Goal: Navigation & Orientation: Find specific page/section

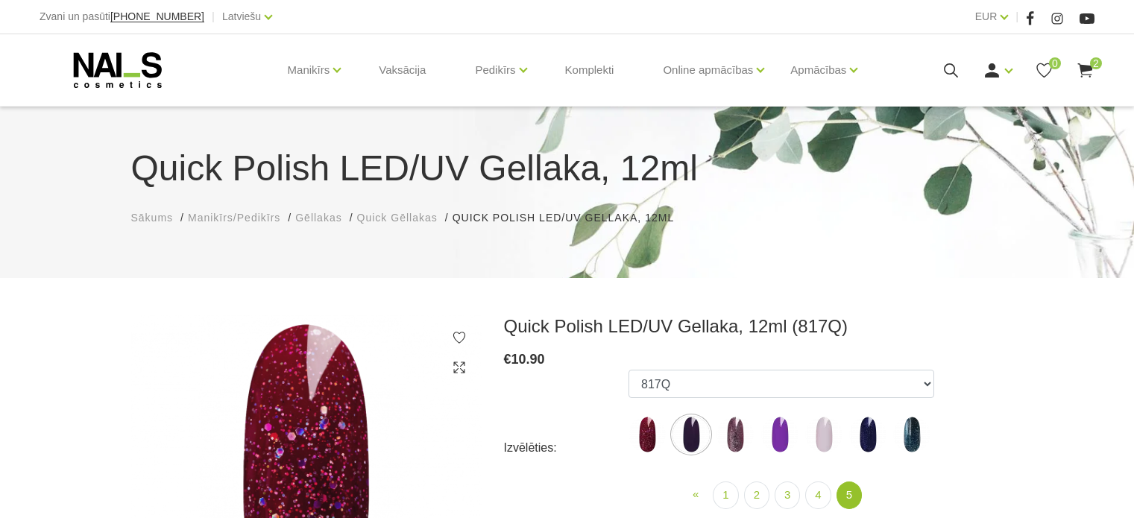
scroll to position [149, 0]
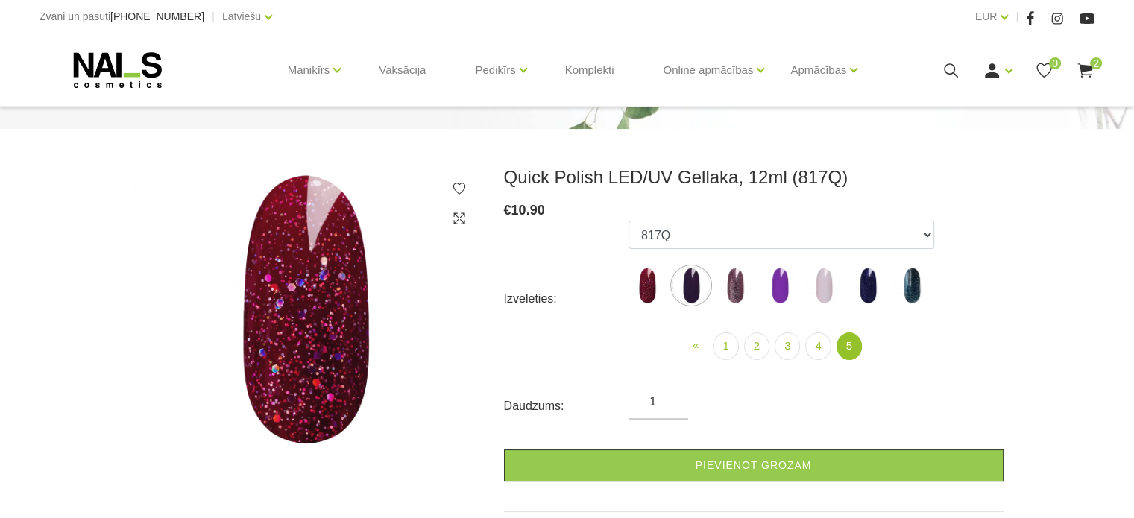
click at [1088, 66] on use at bounding box center [1084, 70] width 15 height 14
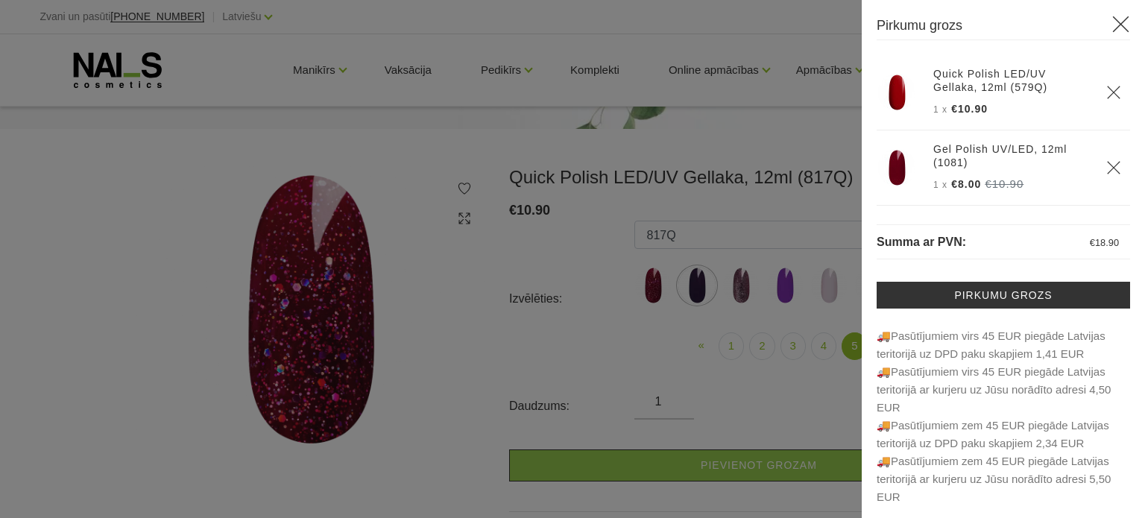
click at [728, 154] on div at bounding box center [572, 259] width 1145 height 518
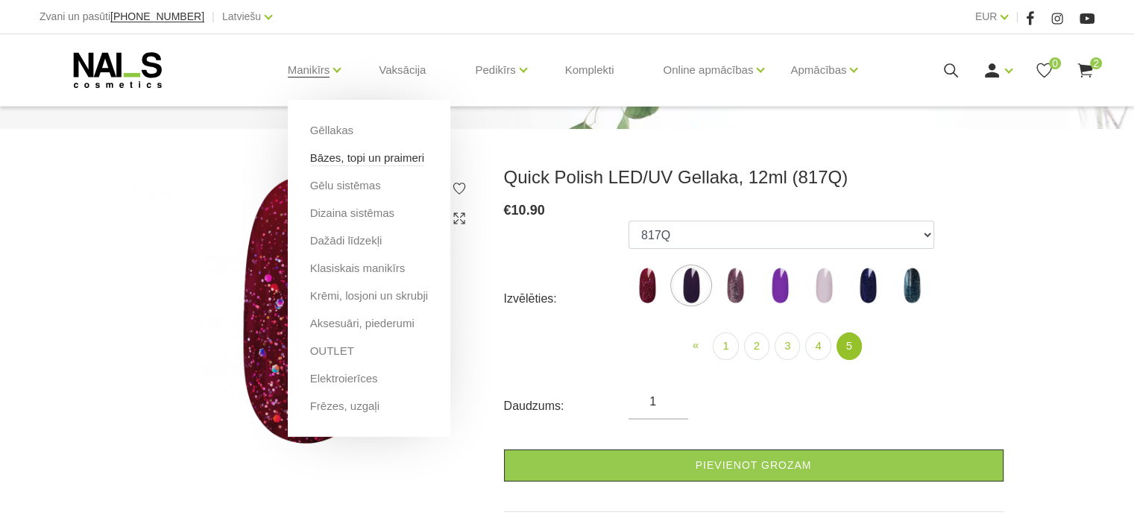
click at [350, 157] on link "Bāzes, topi un praimeri" at bounding box center [367, 158] width 114 height 16
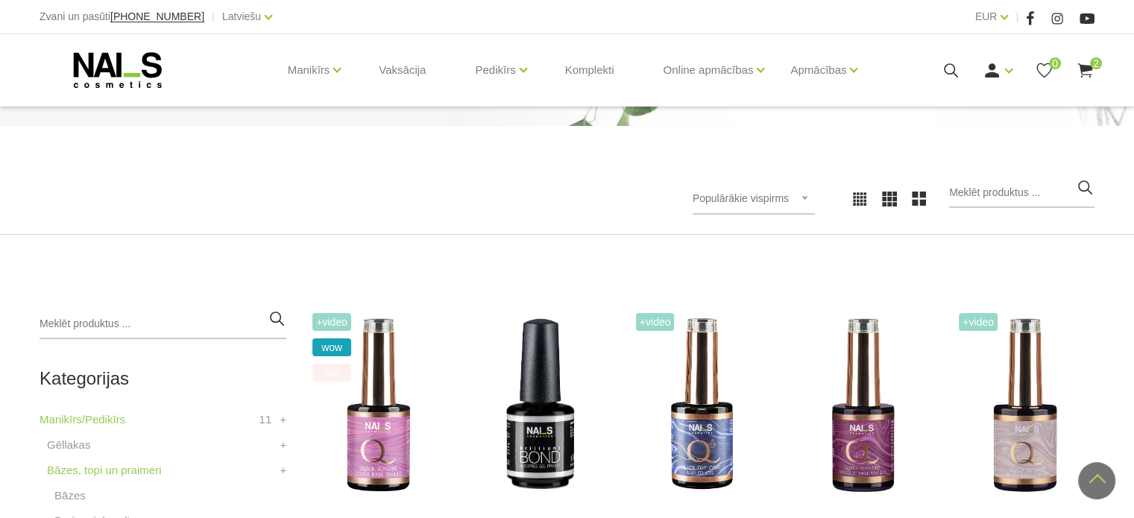
scroll to position [149, 0]
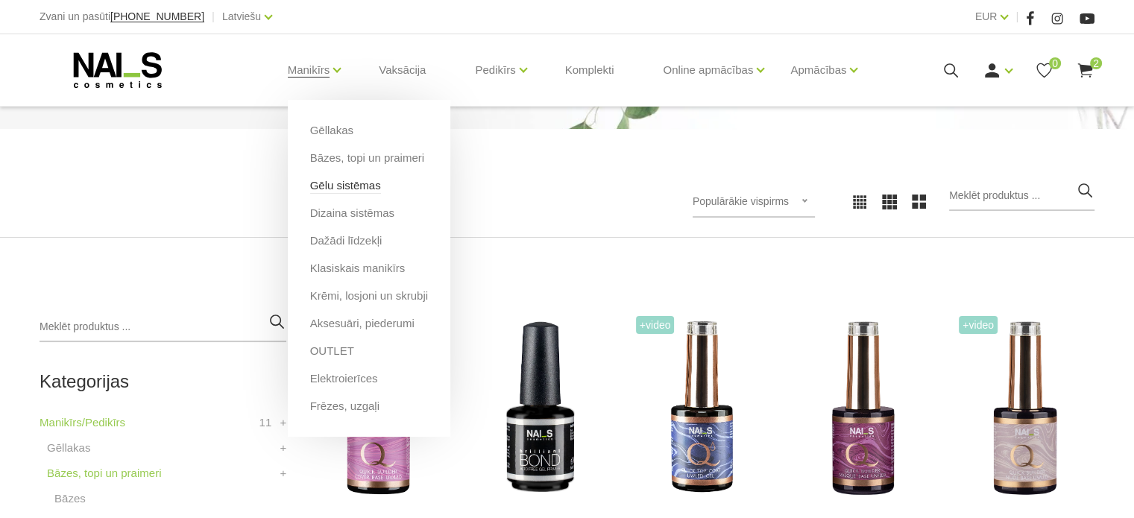
click at [340, 192] on link "Gēlu sistēmas" at bounding box center [345, 185] width 71 height 16
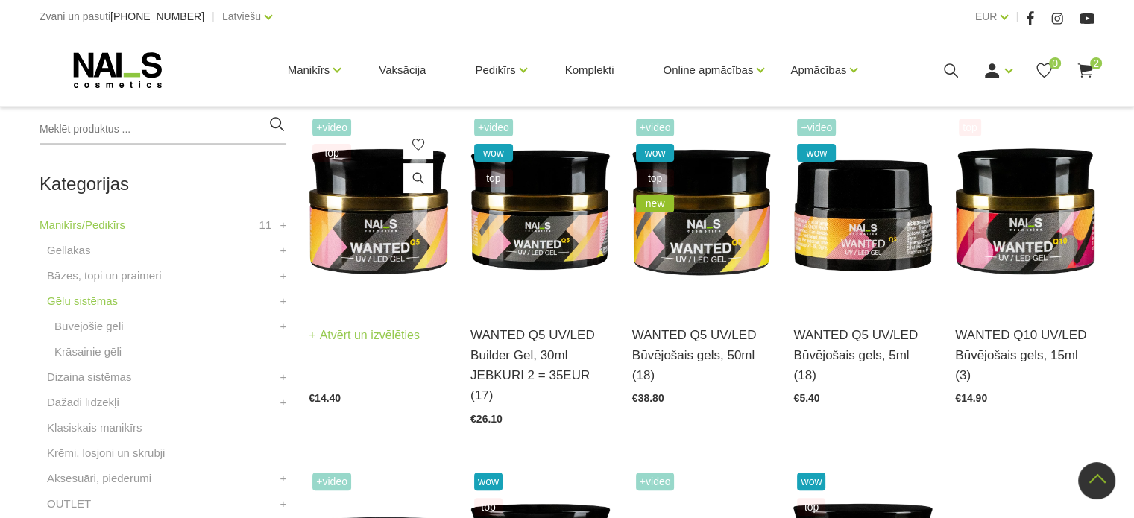
scroll to position [373, 0]
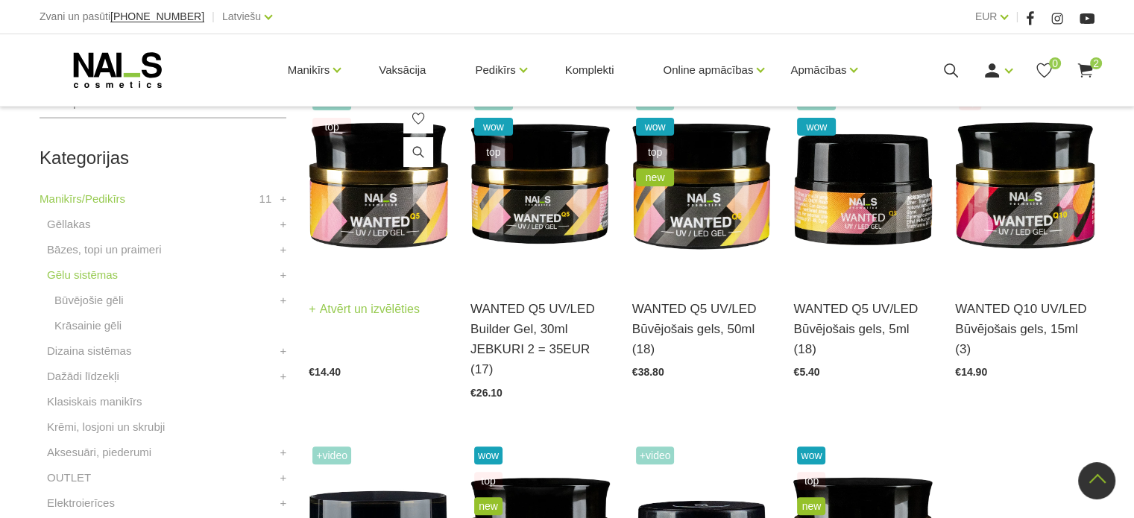
click at [347, 208] on img at bounding box center [378, 185] width 139 height 192
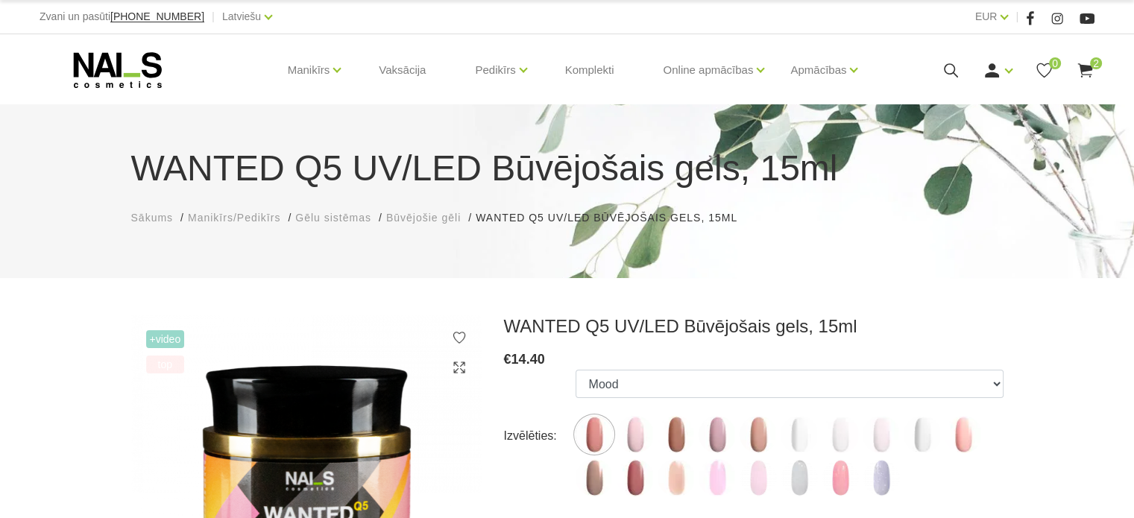
scroll to position [149, 0]
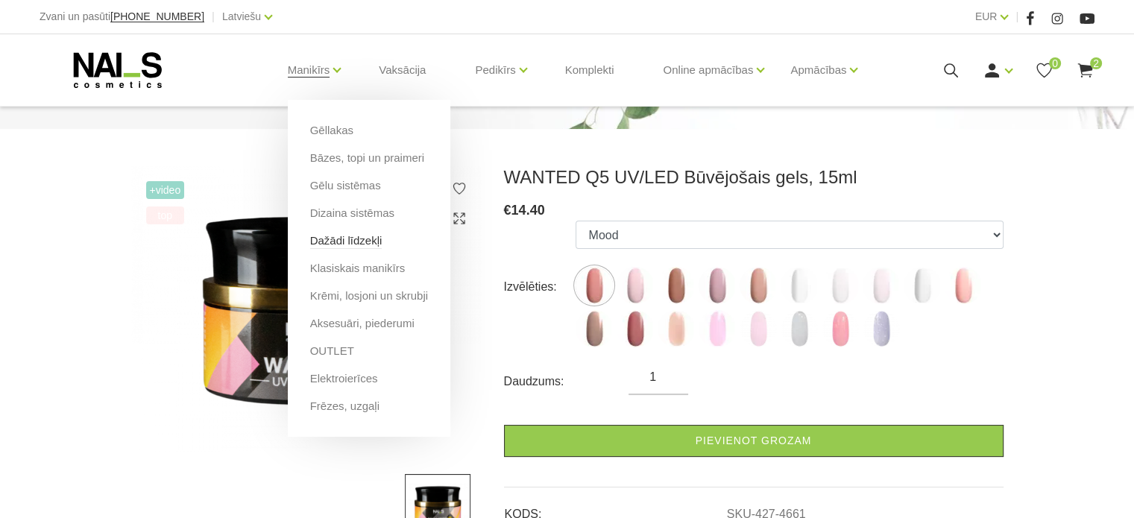
click at [352, 235] on link "Dažādi līdzekļi" at bounding box center [346, 241] width 72 height 16
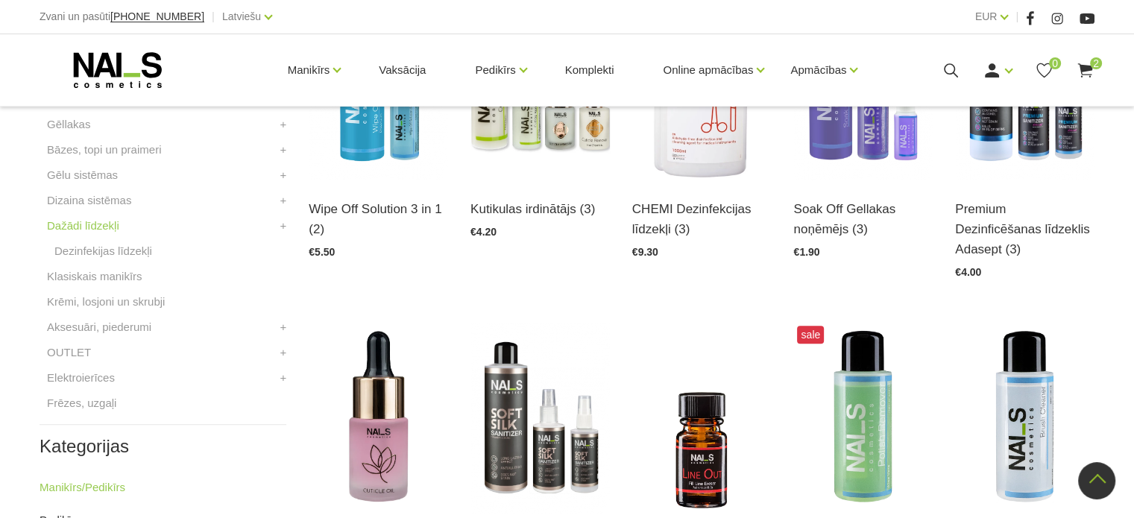
scroll to position [447, 0]
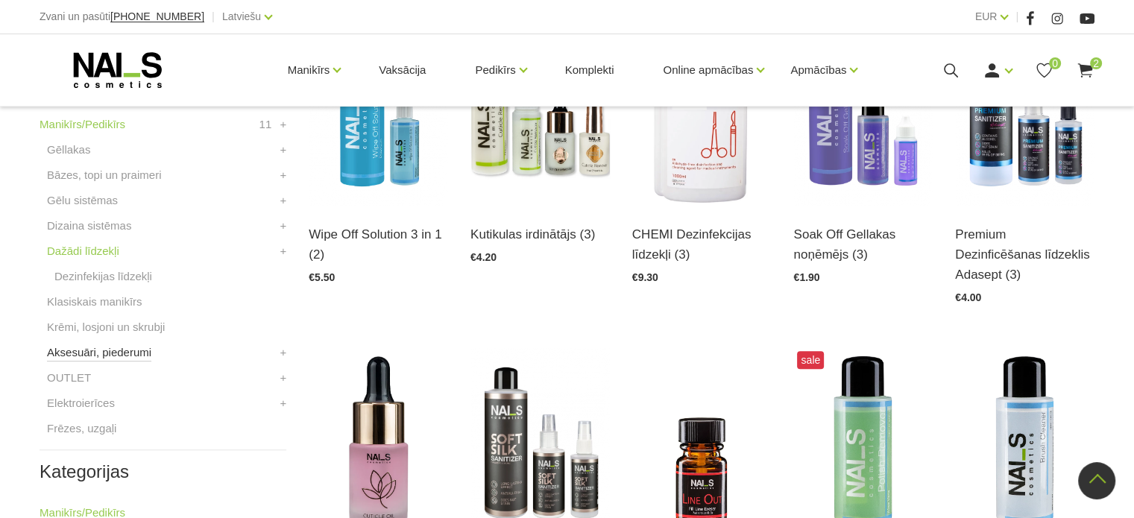
click at [94, 349] on link "Aksesuāri, piederumi" at bounding box center [99, 353] width 104 height 18
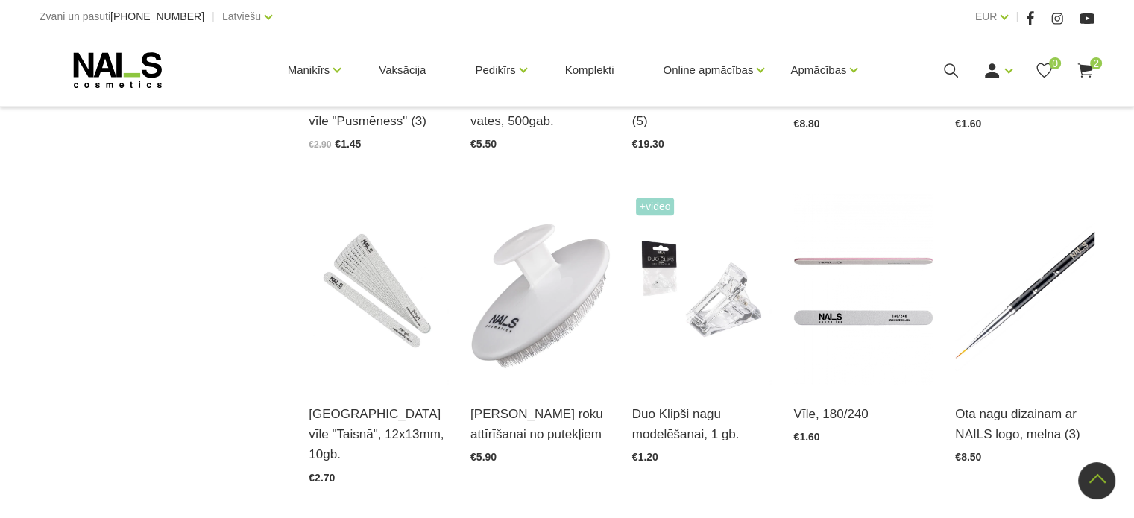
scroll to position [1267, 0]
